Goal: Task Accomplishment & Management: Manage account settings

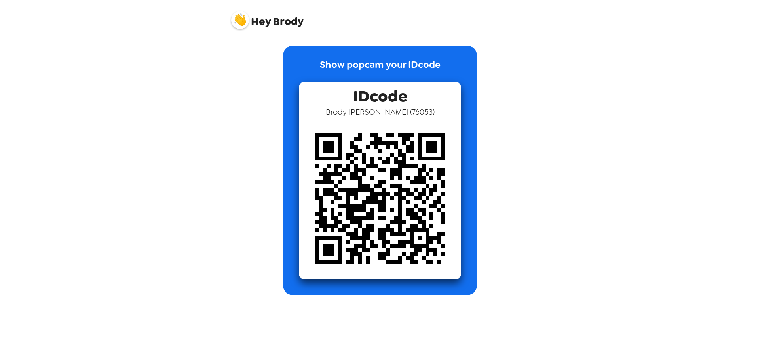
click at [386, 88] on span "IDcode" at bounding box center [380, 94] width 54 height 25
click at [400, 115] on span "[PERSON_NAME] ( 76053 )" at bounding box center [380, 112] width 109 height 10
drag, startPoint x: 423, startPoint y: 114, endPoint x: 284, endPoint y: 97, distance: 140.4
click at [284, 97] on div "Show popcam your IDcode IDcode [PERSON_NAME] ( 76053 )" at bounding box center [380, 170] width 194 height 249
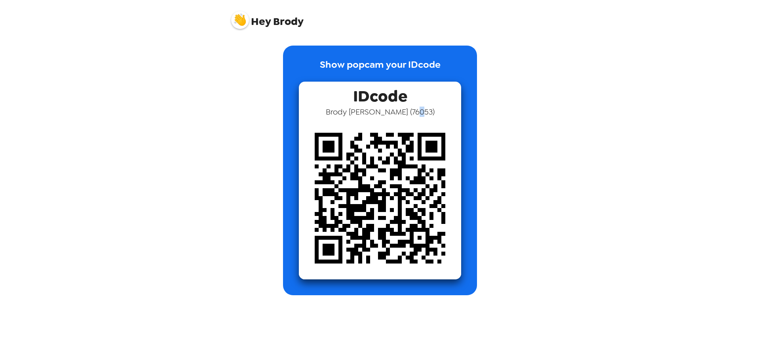
click at [415, 111] on span "[PERSON_NAME] ( 76053 )" at bounding box center [380, 112] width 109 height 10
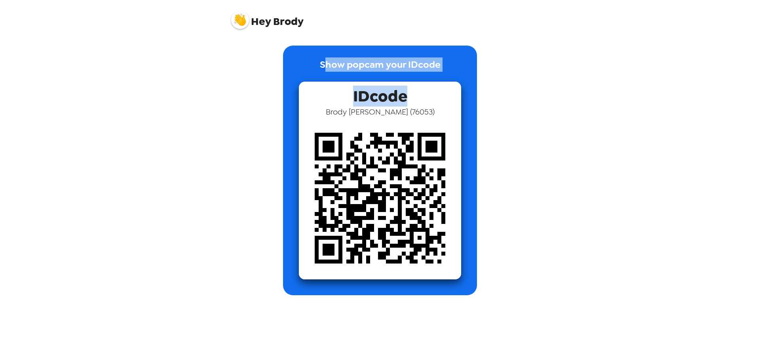
drag, startPoint x: 314, startPoint y: 65, endPoint x: 463, endPoint y: 102, distance: 153.0
click at [452, 93] on div "Show popcam your IDcode IDcode Brody Weinfurtner ( 76053 )" at bounding box center [380, 170] width 194 height 249
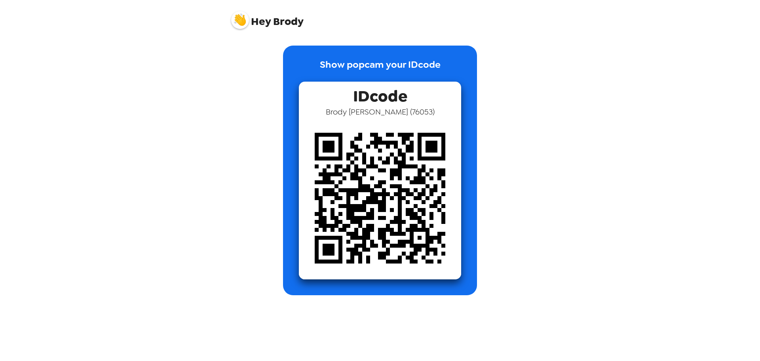
click at [278, 25] on span "Hey Brody" at bounding box center [267, 17] width 72 height 20
click at [268, 26] on span "Hey Brody" at bounding box center [267, 17] width 72 height 20
click at [234, 25] on img at bounding box center [240, 20] width 18 height 18
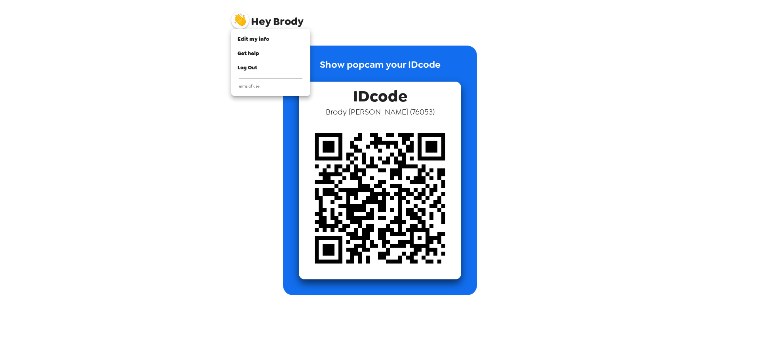
click at [253, 22] on div at bounding box center [380, 180] width 760 height 361
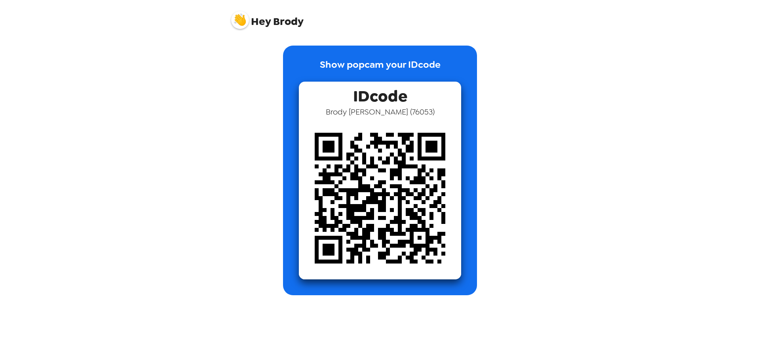
click at [233, 21] on img at bounding box center [240, 20] width 18 height 18
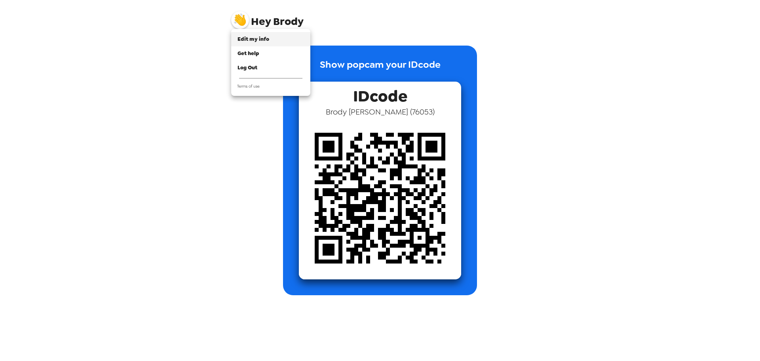
click at [256, 43] on li "Edit my info" at bounding box center [270, 39] width 79 height 14
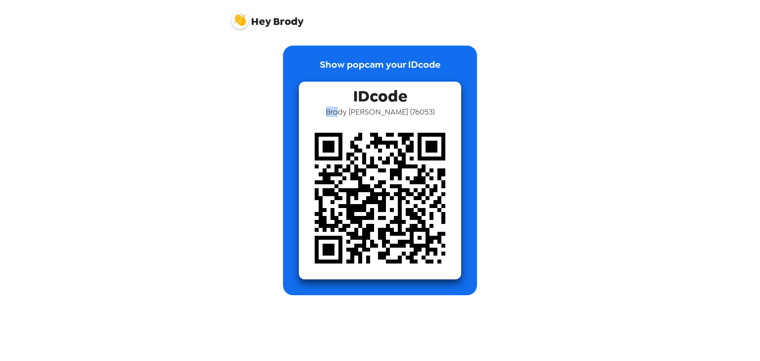
click at [347, 118] on div "IDcode [PERSON_NAME] ( 76053 )" at bounding box center [380, 181] width 162 height 198
click at [347, 118] on img at bounding box center [380, 198] width 162 height 162
drag, startPoint x: 313, startPoint y: 100, endPoint x: 303, endPoint y: 100, distance: 9.9
click at [307, 100] on div "IDcode Brody Weinfurtner ( 76053 )" at bounding box center [380, 181] width 162 height 198
drag, startPoint x: 381, startPoint y: 103, endPoint x: 359, endPoint y: 101, distance: 22.3
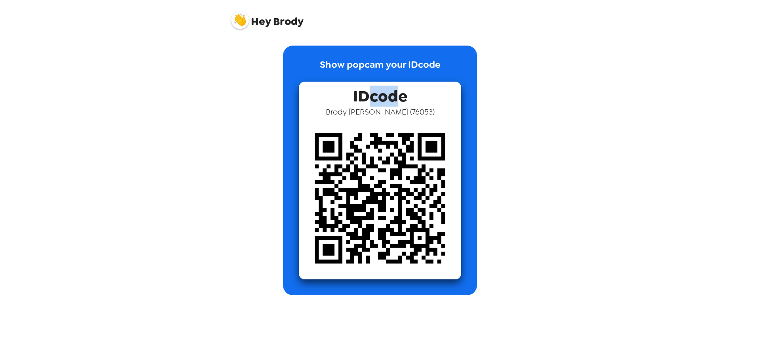
click at [363, 102] on span "IDcode" at bounding box center [380, 94] width 54 height 25
drag, startPoint x: 334, startPoint y: 97, endPoint x: 302, endPoint y: 91, distance: 32.7
click at [317, 94] on div "IDcode Brody Weinfurtner ( 76053 )" at bounding box center [380, 181] width 162 height 198
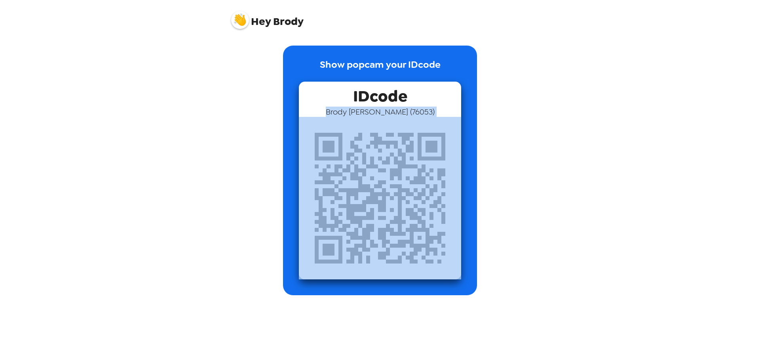
drag, startPoint x: 240, startPoint y: 82, endPoint x: 613, endPoint y: 199, distance: 391.4
click at [613, 199] on div "Hey Brody Show popcam your IDcode IDcode Brody Weinfurtner ( 76053 )" at bounding box center [380, 180] width 760 height 361
click at [513, 118] on div "Show popcam your IDcode IDcode Brody Weinfurtner ( 76053 )" at bounding box center [380, 170] width 301 height 249
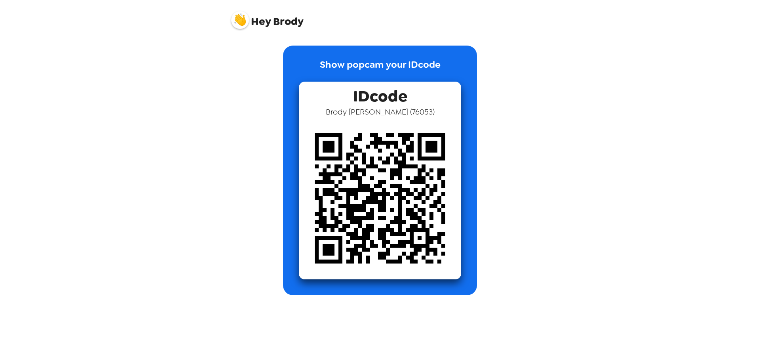
click at [370, 94] on span "IDcode" at bounding box center [380, 94] width 54 height 25
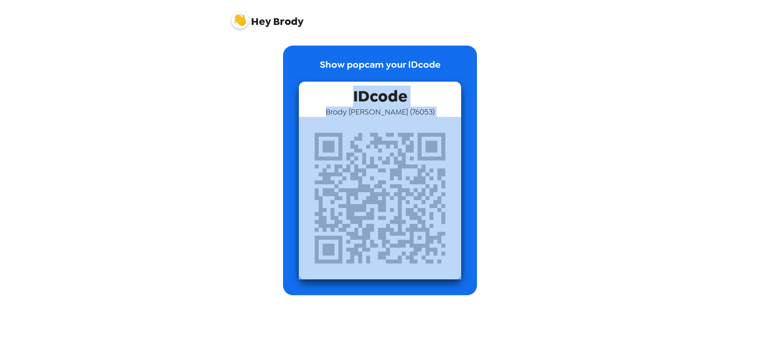
drag, startPoint x: 344, startPoint y: 92, endPoint x: 487, endPoint y: 148, distance: 153.3
click at [487, 148] on div "Show popcam your IDcode IDcode Brody Weinfurtner ( 76053 )" at bounding box center [380, 170] width 301 height 249
click at [478, 148] on div "Show popcam your IDcode IDcode Brody Weinfurtner ( 76053 )" at bounding box center [380, 170] width 301 height 249
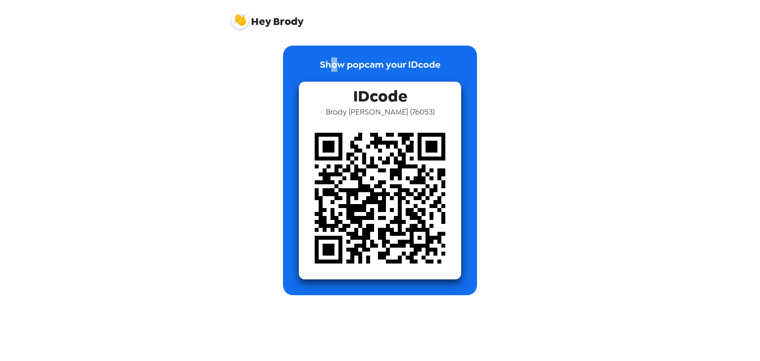
click at [324, 30] on div "Hey Brody Show popcam your IDcode IDcode Brody Weinfurtner ( 76053 )" at bounding box center [380, 180] width 317 height 361
click at [278, 27] on span "Hey Brody" at bounding box center [267, 17] width 72 height 20
drag, startPoint x: 226, startPoint y: 21, endPoint x: 203, endPoint y: 16, distance: 23.5
click at [221, 20] on div "Hey Brody Show popcam your IDcode IDcode Brody Weinfurtner ( 76053 )" at bounding box center [380, 180] width 760 height 361
click at [195, 14] on div "Hey Brody Show popcam your IDcode IDcode Brody Weinfurtner ( 76053 )" at bounding box center [380, 180] width 760 height 361
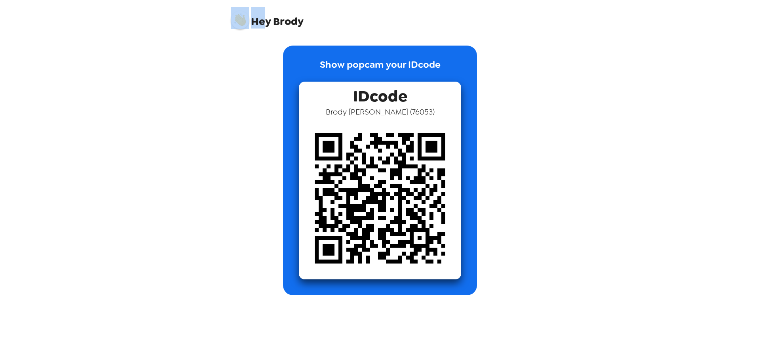
click at [236, 19] on img at bounding box center [240, 20] width 18 height 18
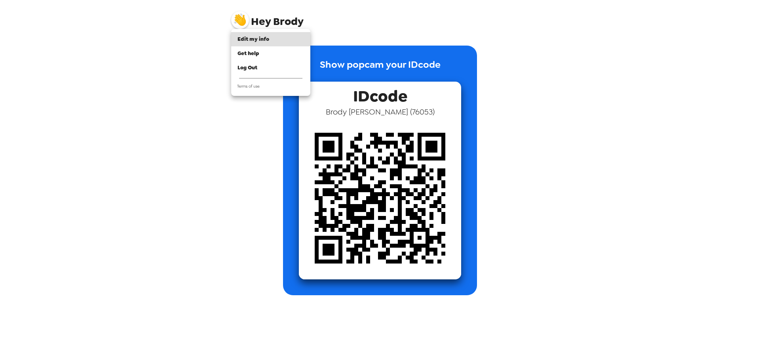
click at [236, 19] on div at bounding box center [380, 180] width 760 height 361
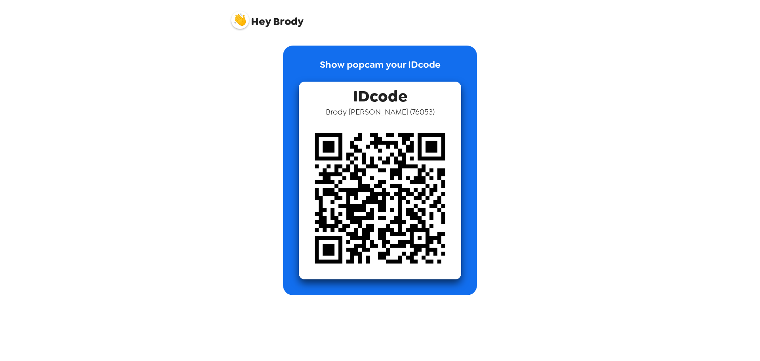
click at [236, 19] on img at bounding box center [240, 20] width 18 height 18
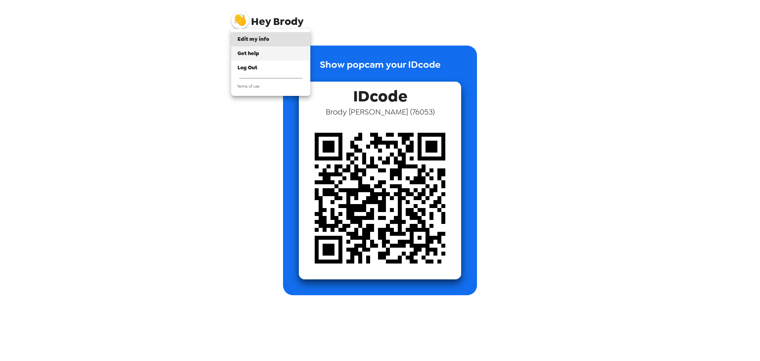
click at [252, 56] on span "Get help" at bounding box center [249, 53] width 22 height 7
